Goal: Task Accomplishment & Management: Manage account settings

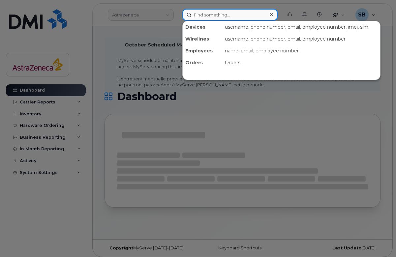
click at [203, 15] on input at bounding box center [229, 15] width 95 height 12
paste input "356479196103127"
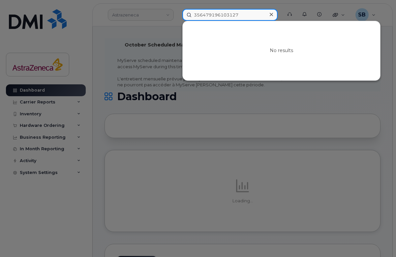
type input "356479196103127"
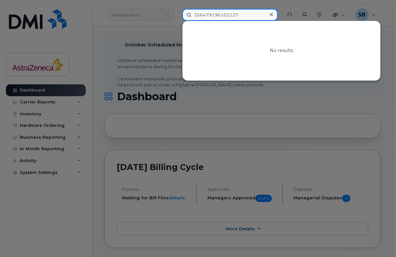
click at [217, 15] on input "356479196103127" at bounding box center [229, 15] width 95 height 12
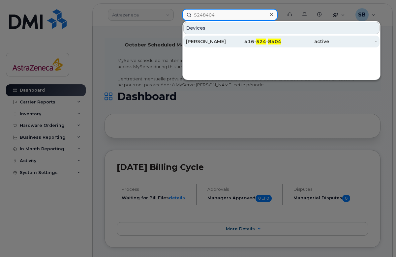
type input "5248404"
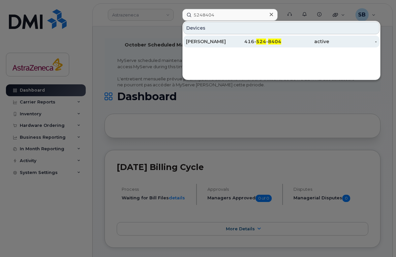
click at [236, 41] on div "416- 524 - 8404" at bounding box center [258, 41] width 48 height 7
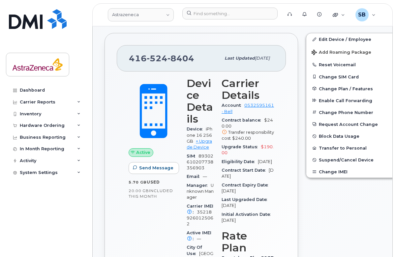
scroll to position [159, 0]
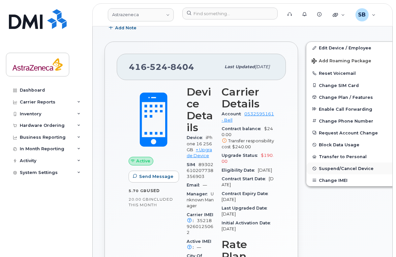
click at [334, 169] on span "Suspend/Cancel Device" at bounding box center [346, 168] width 55 height 5
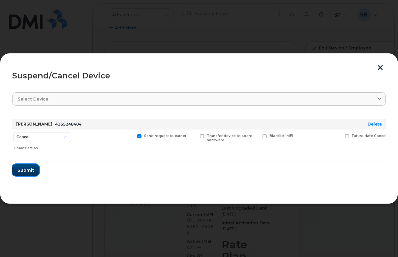
click at [28, 167] on button "Submit" at bounding box center [25, 170] width 27 height 12
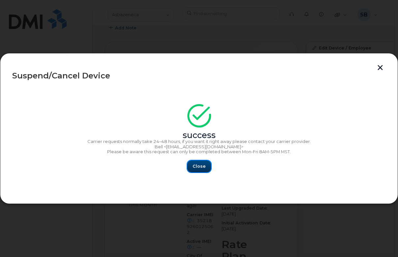
click at [202, 170] on button "Close" at bounding box center [199, 166] width 24 height 12
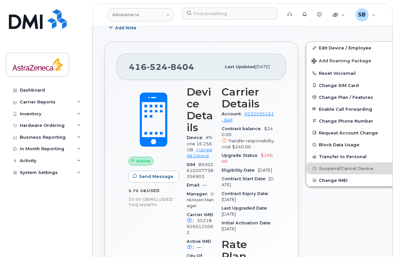
click at [175, 70] on span "8404" at bounding box center [180, 67] width 27 height 10
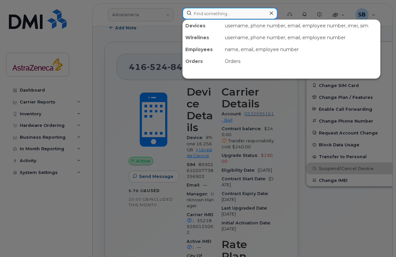
click at [213, 16] on input at bounding box center [229, 14] width 95 height 12
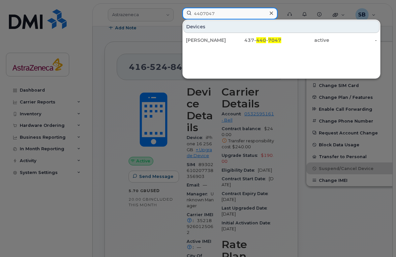
type input "4407047"
